Goal: Contribute content

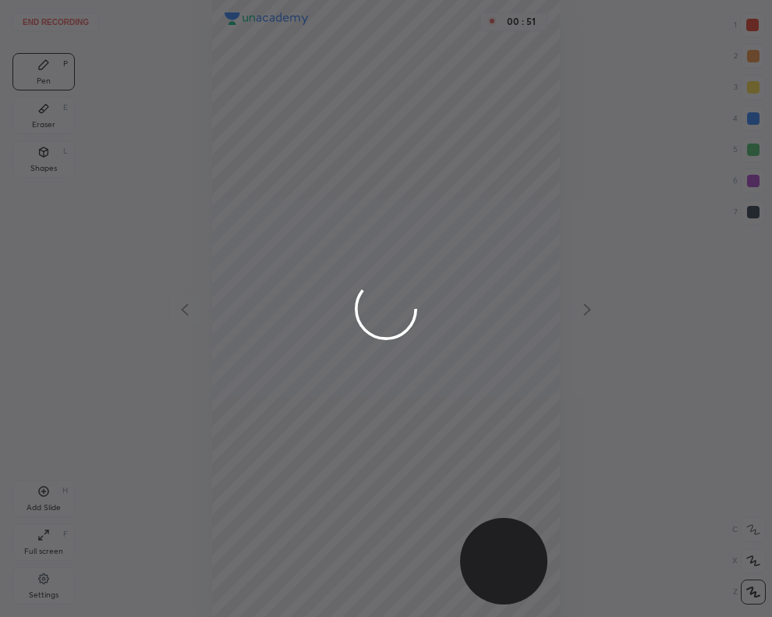
scroll to position [617, 522]
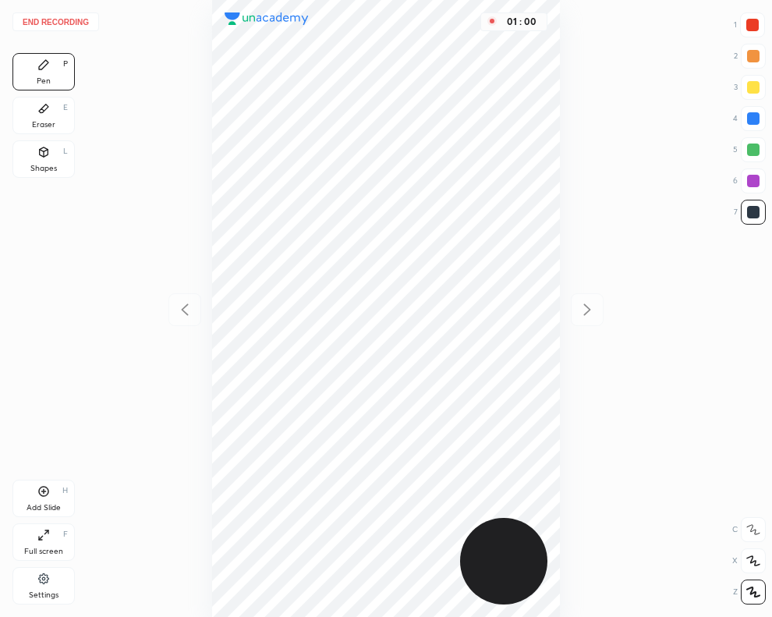
click at [39, 20] on button "End recording" at bounding box center [55, 21] width 87 height 19
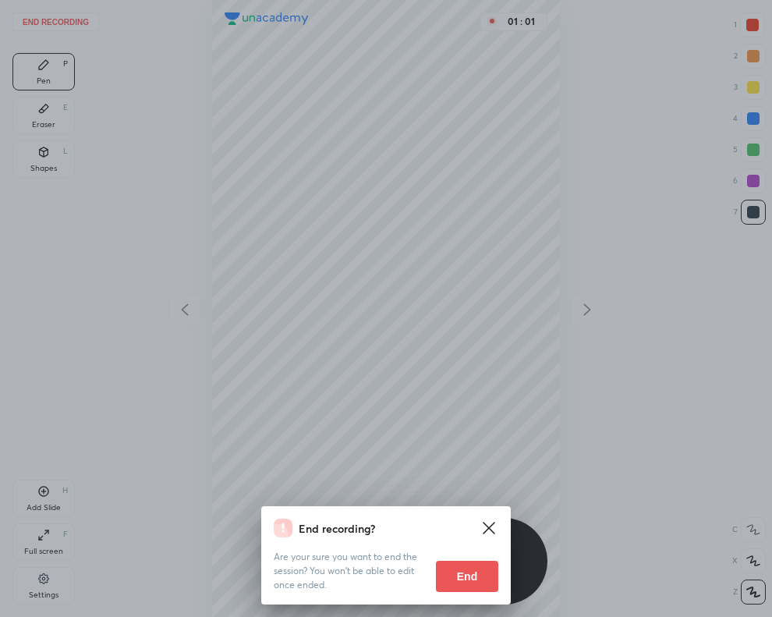
click at [466, 568] on button "End" at bounding box center [467, 576] width 62 height 31
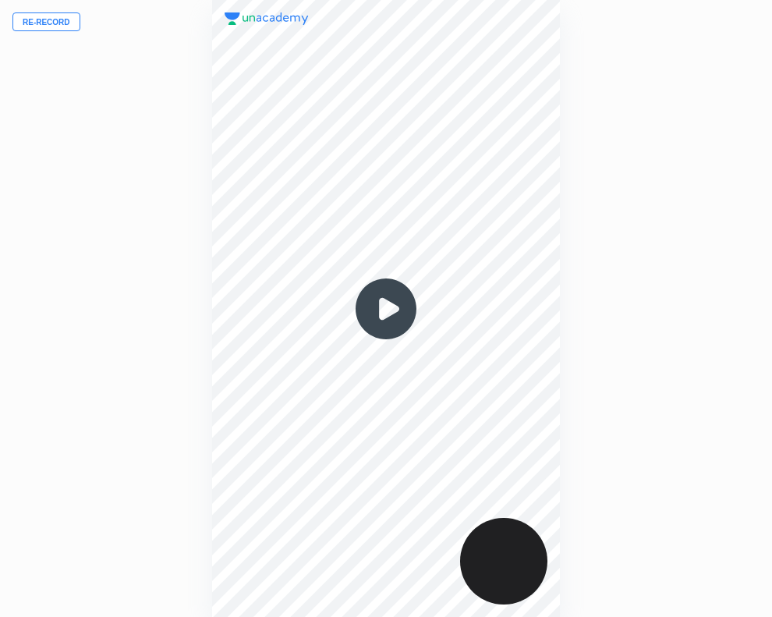
click at [61, 28] on button "Re-record" at bounding box center [46, 21] width 68 height 19
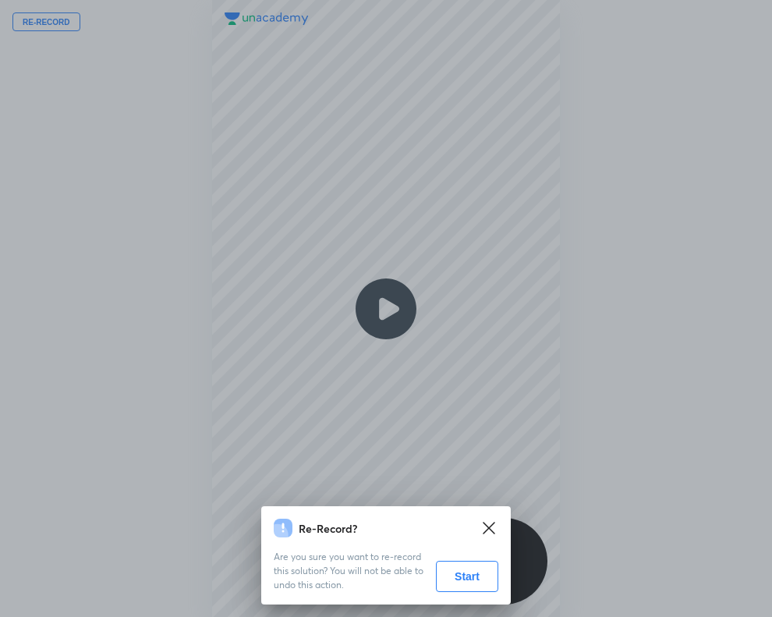
click at [455, 583] on button "Start" at bounding box center [467, 576] width 62 height 31
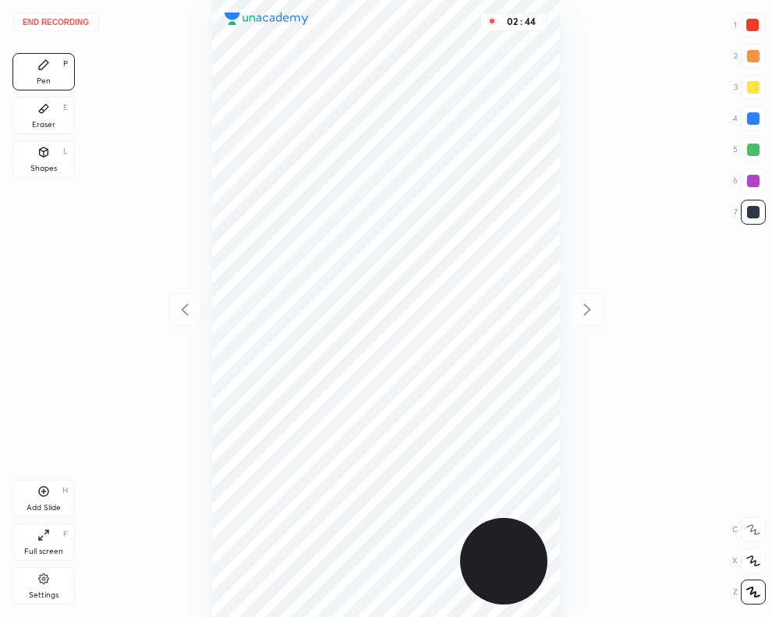
click at [78, 18] on button "End recording" at bounding box center [55, 21] width 87 height 19
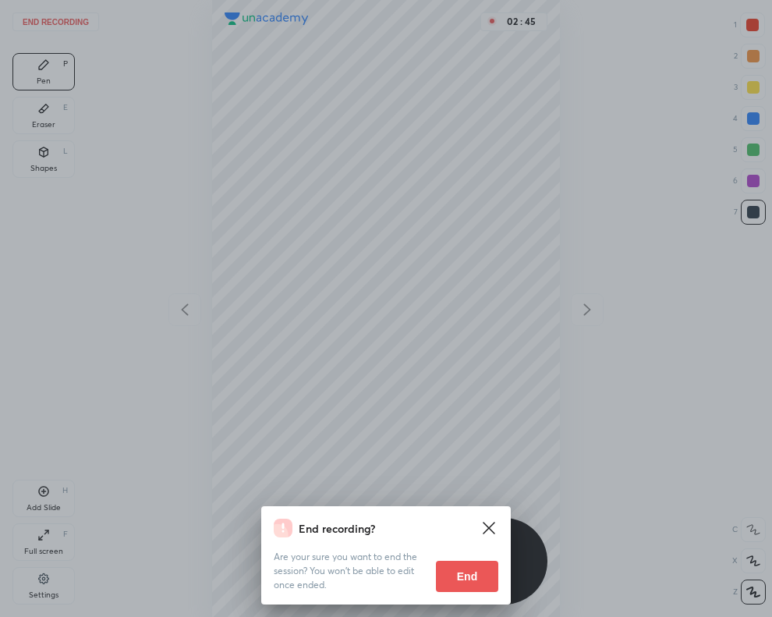
drag, startPoint x: 472, startPoint y: 582, endPoint x: 470, endPoint y: 574, distance: 8.0
click at [474, 579] on button "End" at bounding box center [467, 576] width 62 height 31
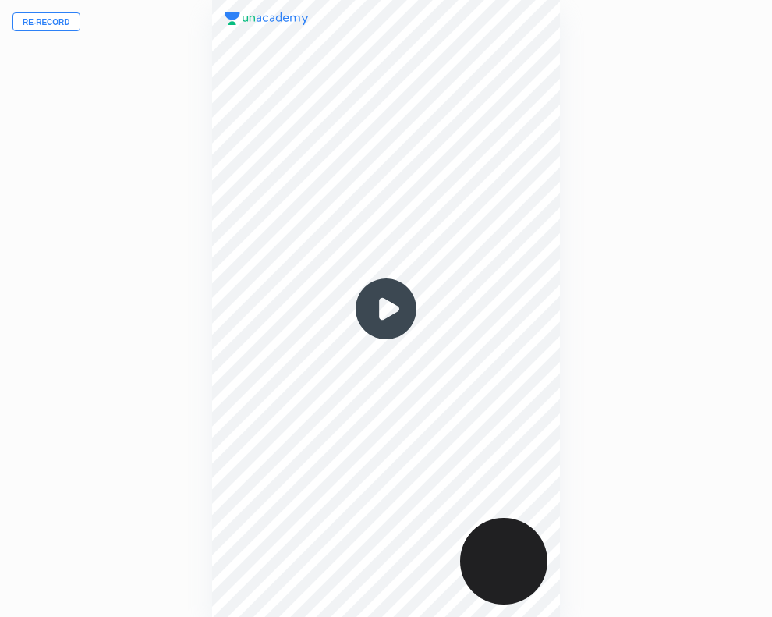
click at [55, 25] on button "Re-record" at bounding box center [46, 21] width 68 height 19
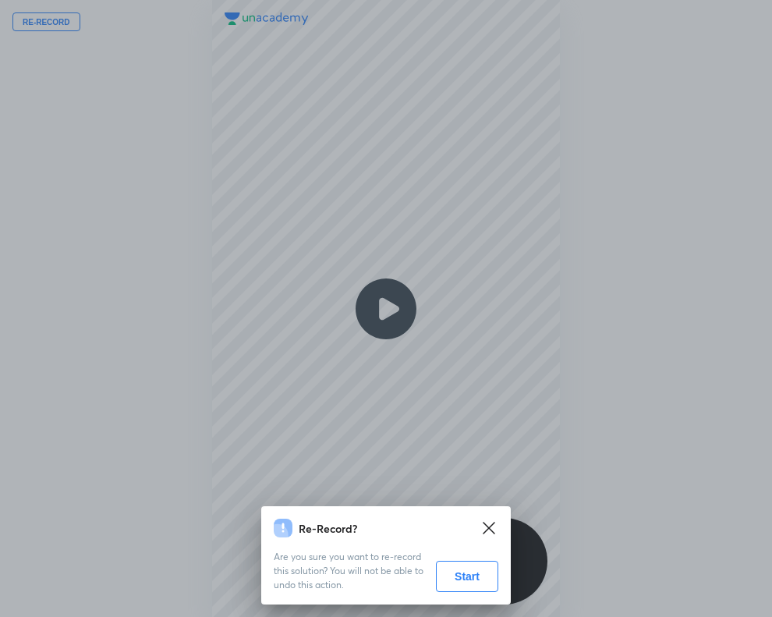
click at [443, 586] on button "Start" at bounding box center [467, 576] width 62 height 31
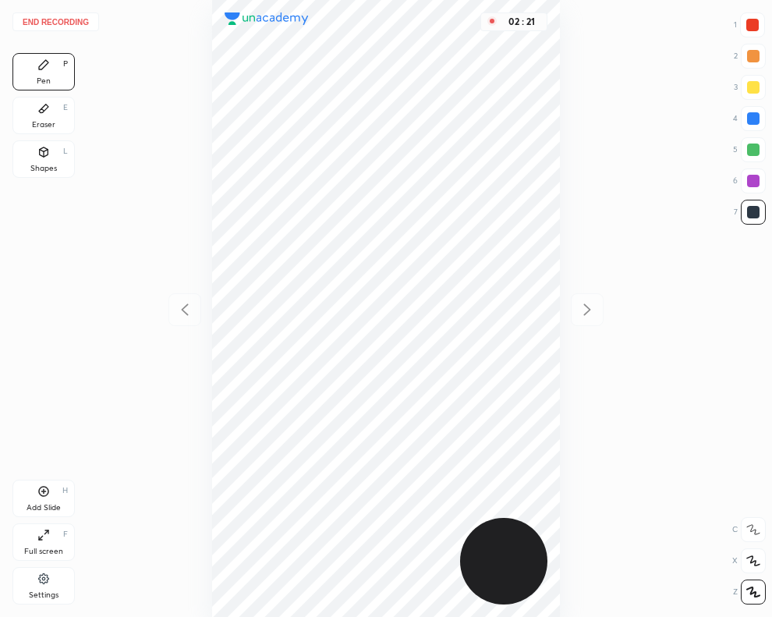
click at [75, 25] on button "End recording" at bounding box center [55, 21] width 87 height 19
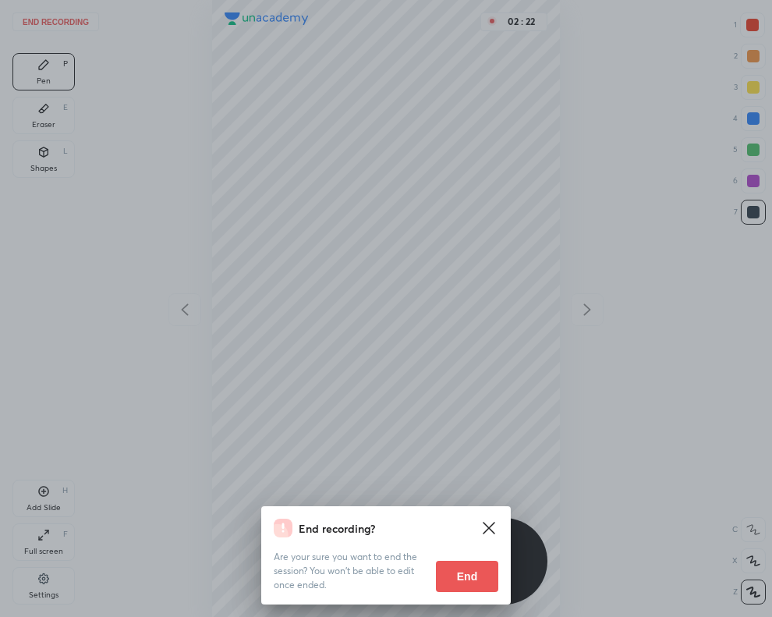
drag, startPoint x: 460, startPoint y: 577, endPoint x: 427, endPoint y: 577, distance: 32.8
click at [459, 577] on button "End" at bounding box center [467, 576] width 62 height 31
